Goal: Task Accomplishment & Management: Manage account settings

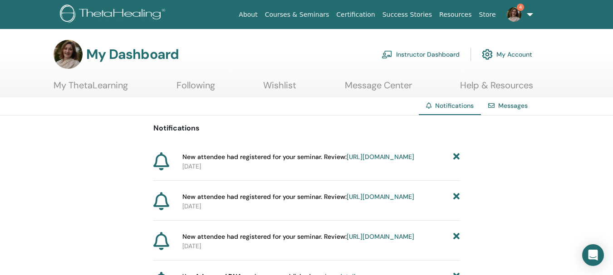
click at [418, 54] on link "Instructor Dashboard" at bounding box center [420, 54] width 78 height 20
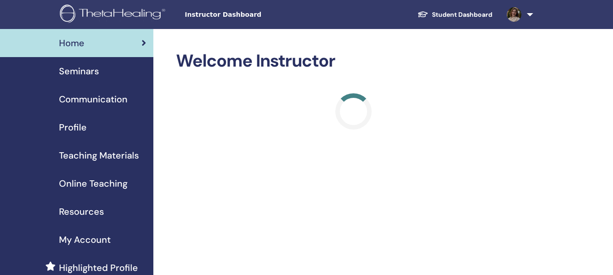
click at [83, 68] on span "Seminars" at bounding box center [79, 71] width 40 height 14
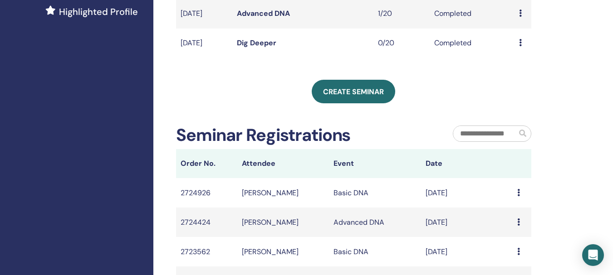
scroll to position [181, 0]
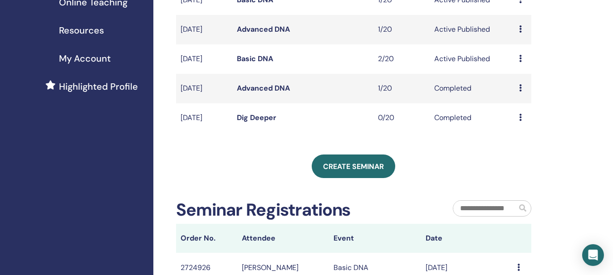
click at [269, 63] on link "Basic DNA" at bounding box center [255, 59] width 36 height 10
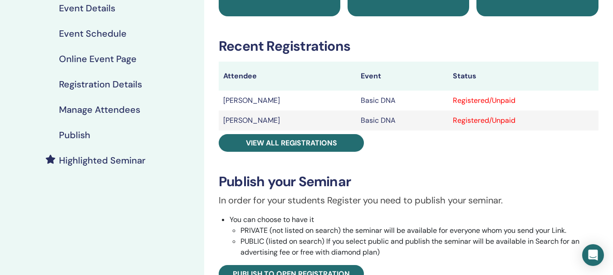
scroll to position [136, 0]
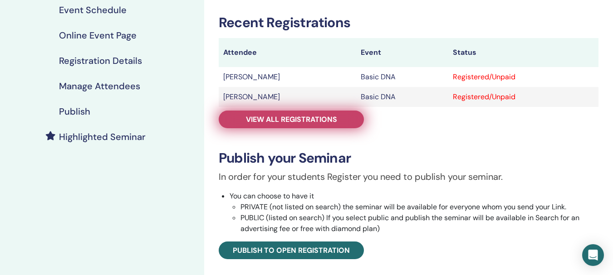
click at [295, 122] on span "View all registrations" at bounding box center [291, 120] width 91 height 10
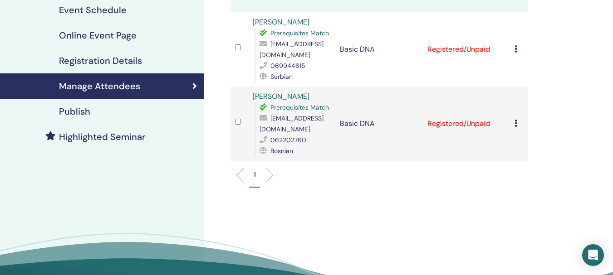
click at [517, 51] on icon at bounding box center [515, 48] width 3 height 7
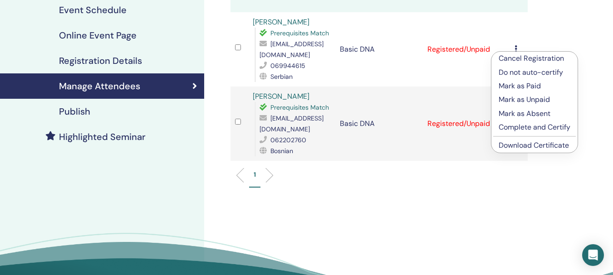
click at [524, 86] on p "Mark as Paid" at bounding box center [534, 86] width 72 height 11
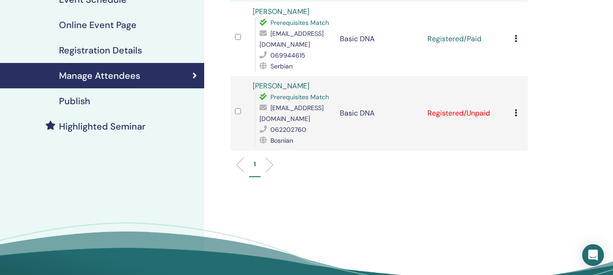
scroll to position [181, 0]
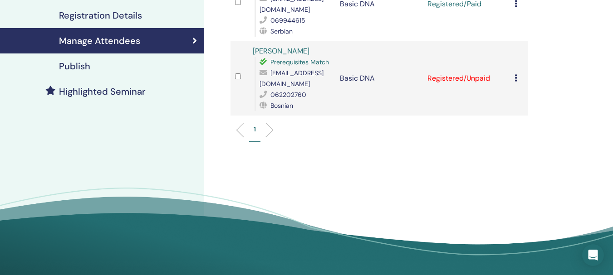
click at [516, 79] on icon at bounding box center [515, 77] width 3 height 7
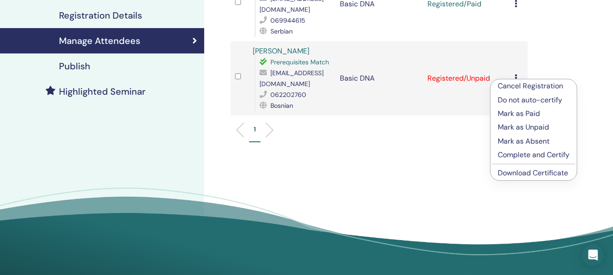
click at [526, 170] on link "Download Certificate" at bounding box center [532, 173] width 70 height 10
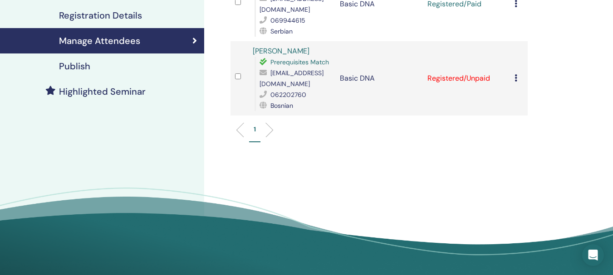
click at [519, 77] on div "Cancel Registration Do not auto-certify Mark as Paid Mark as Unpaid Mark as Abs…" at bounding box center [518, 78] width 9 height 11
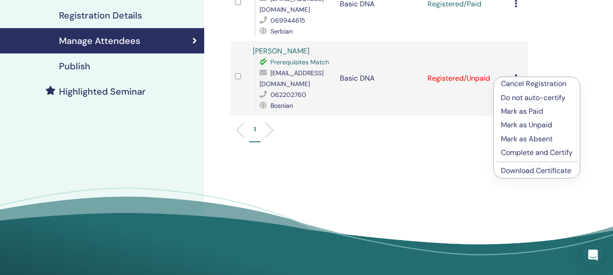
click at [505, 169] on link "Download Certificate" at bounding box center [536, 171] width 70 height 10
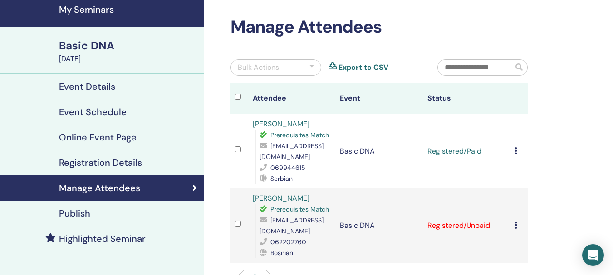
scroll to position [0, 0]
